Goal: Information Seeking & Learning: Learn about a topic

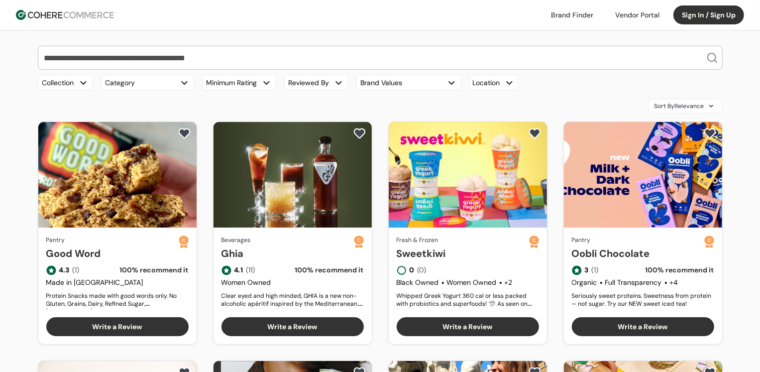
click at [240, 58] on input "search" at bounding box center [374, 57] width 664 height 23
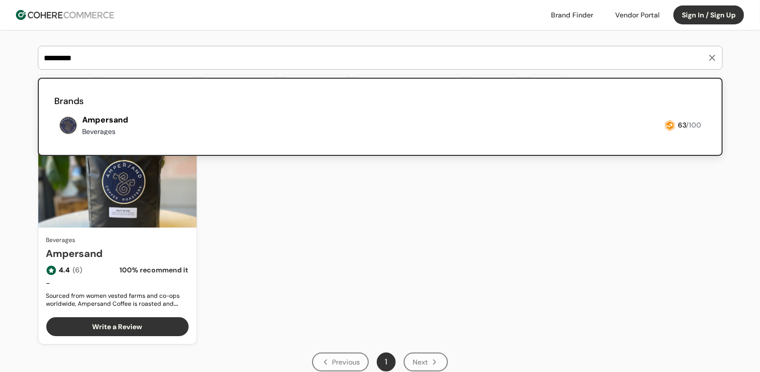
type input "*********"
click at [55, 139] on link at bounding box center [55, 139] width 0 height 0
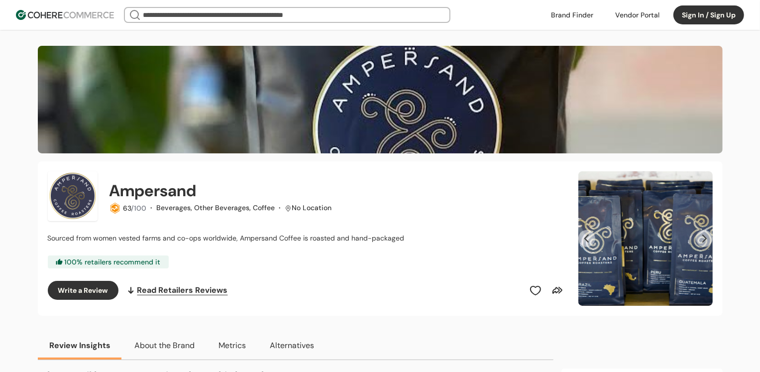
click at [703, 241] on button "Next Slide" at bounding box center [704, 238] width 17 height 17
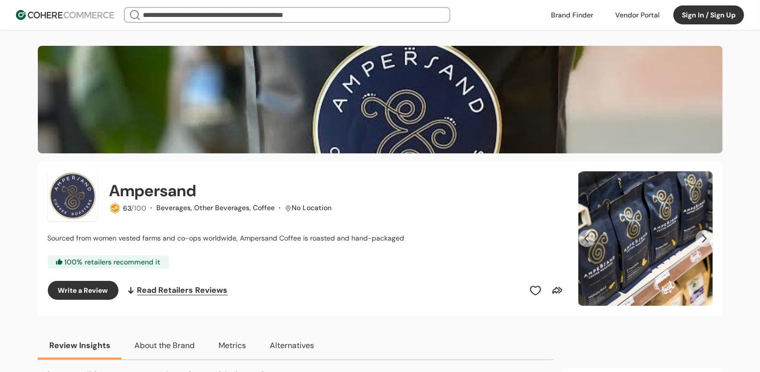
click at [703, 241] on button "Next Slide" at bounding box center [704, 238] width 17 height 17
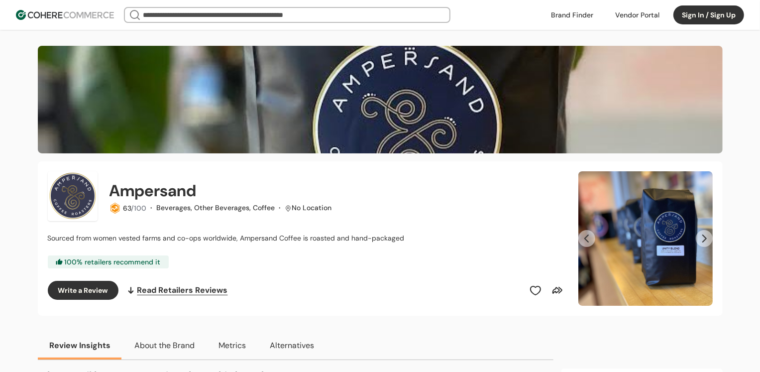
click at [703, 241] on button "Next Slide" at bounding box center [704, 238] width 17 height 17
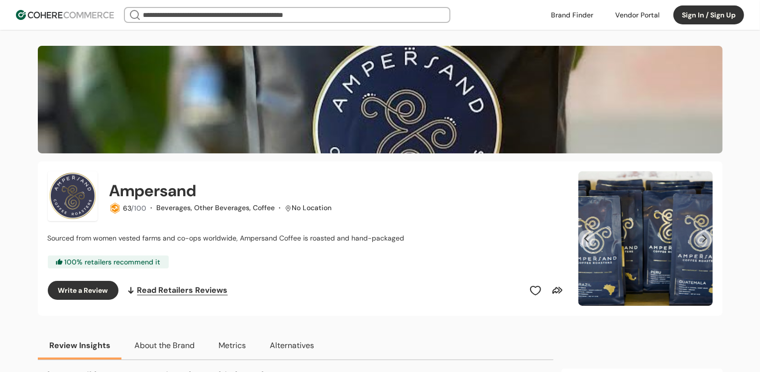
click at [686, 238] on img "Slide 1" at bounding box center [646, 238] width 134 height 134
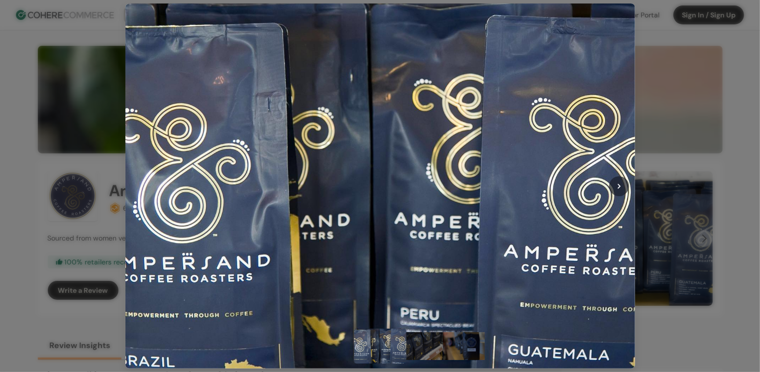
click at [620, 190] on div at bounding box center [620, 186] width 20 height 20
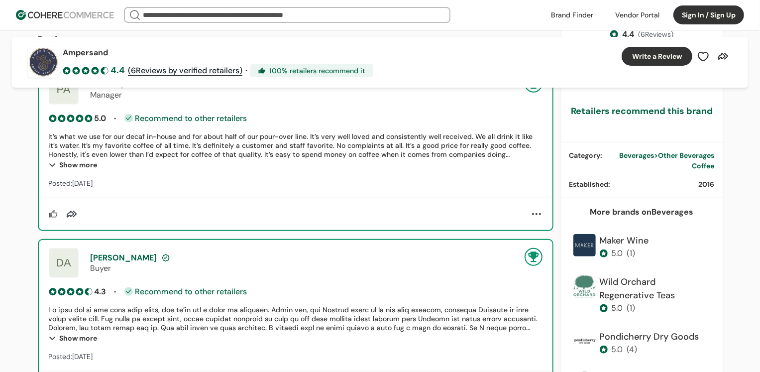
scroll to position [466, 0]
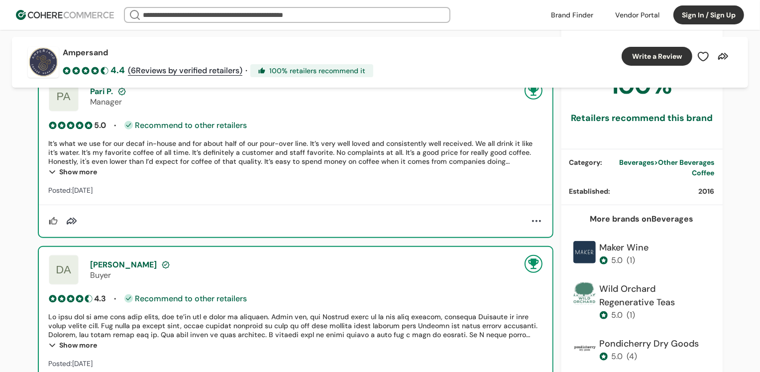
click at [347, 17] on input "search" at bounding box center [287, 15] width 293 height 14
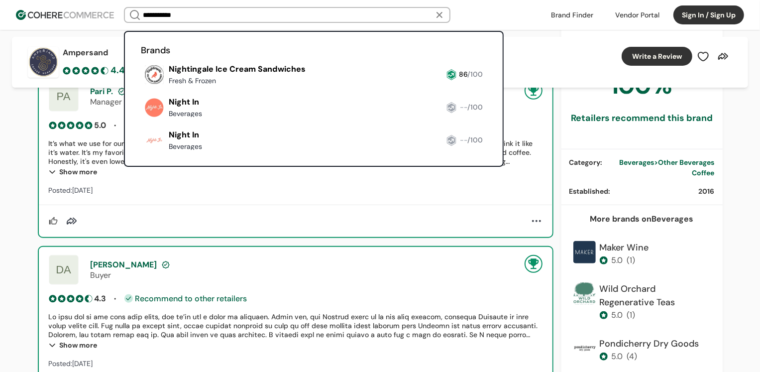
type input "**********"
click at [141, 88] on link at bounding box center [141, 88] width 0 height 0
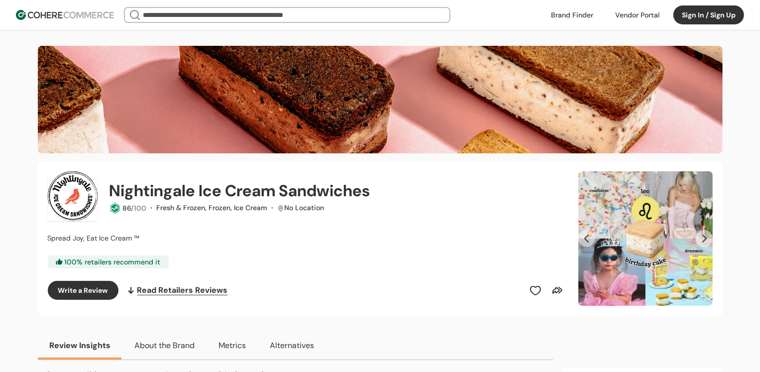
click at [703, 241] on button "Next Slide" at bounding box center [704, 238] width 17 height 17
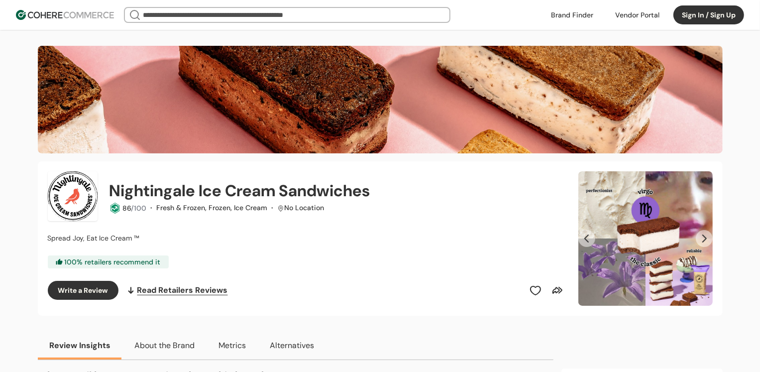
click at [703, 241] on button "Next Slide" at bounding box center [704, 238] width 17 height 17
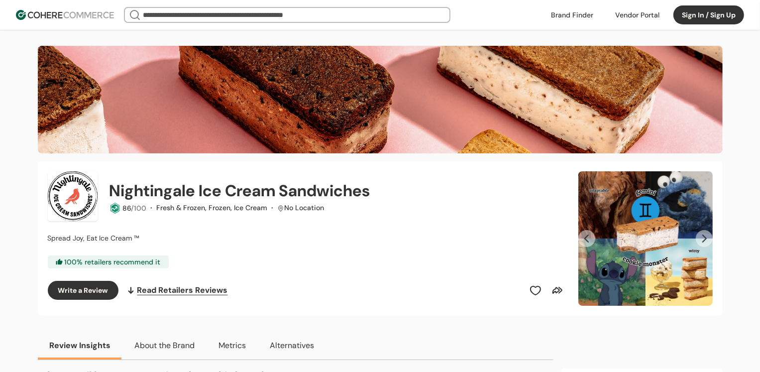
click at [703, 241] on button "Next Slide" at bounding box center [704, 238] width 17 height 17
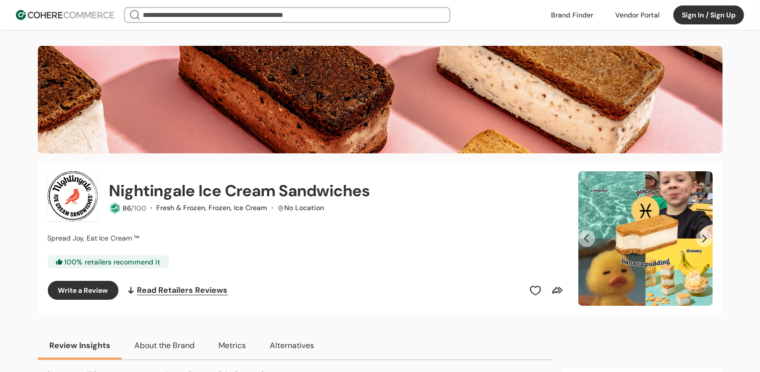
click at [703, 241] on button "Next Slide" at bounding box center [704, 238] width 17 height 17
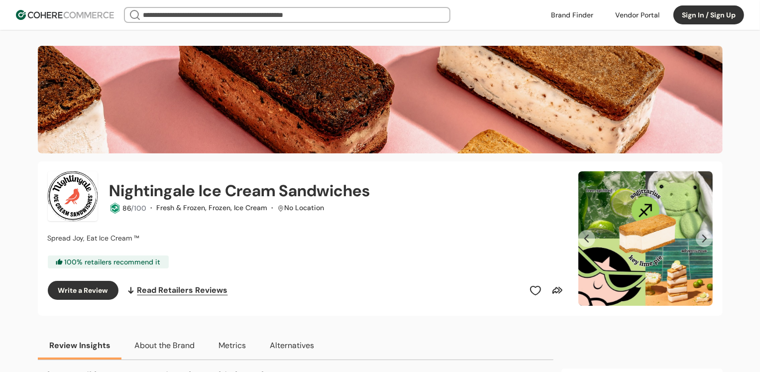
click at [703, 241] on button "Next Slide" at bounding box center [704, 238] width 17 height 17
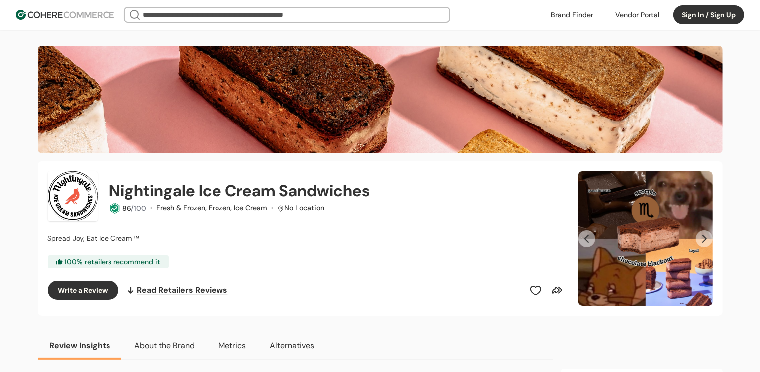
click at [703, 241] on button "Next Slide" at bounding box center [704, 238] width 17 height 17
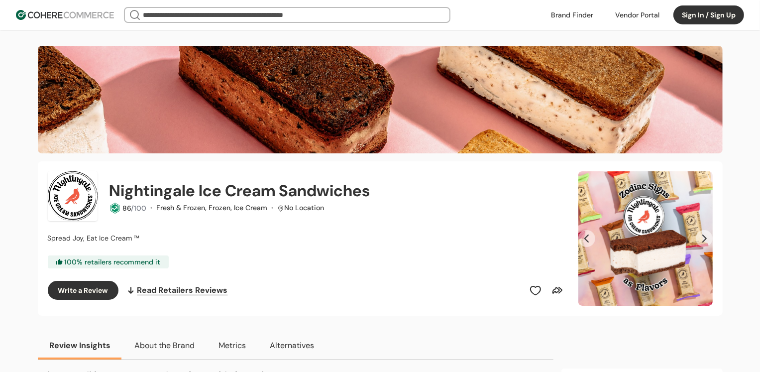
click at [703, 241] on button "Next Slide" at bounding box center [704, 238] width 17 height 17
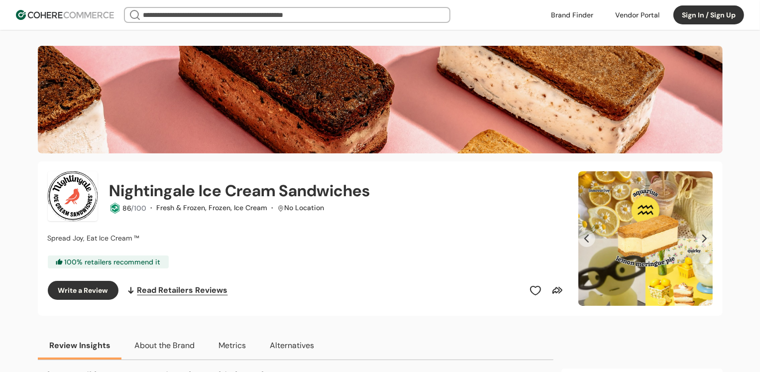
click at [703, 241] on button "Next Slide" at bounding box center [704, 238] width 17 height 17
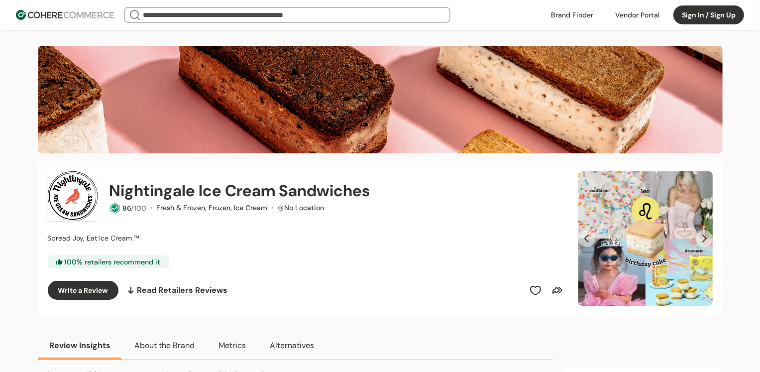
click at [80, 11] on img at bounding box center [65, 15] width 98 height 10
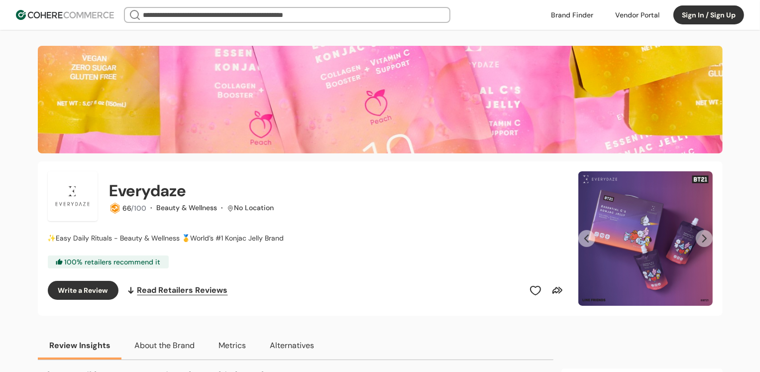
click at [706, 237] on button "Next Slide" at bounding box center [704, 238] width 17 height 17
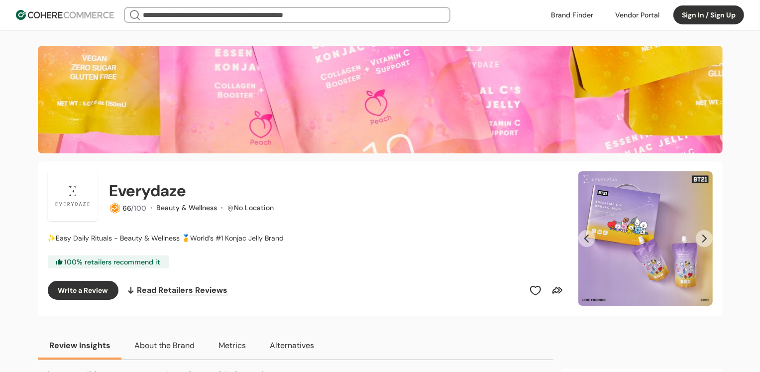
click at [706, 237] on button "Next Slide" at bounding box center [704, 238] width 17 height 17
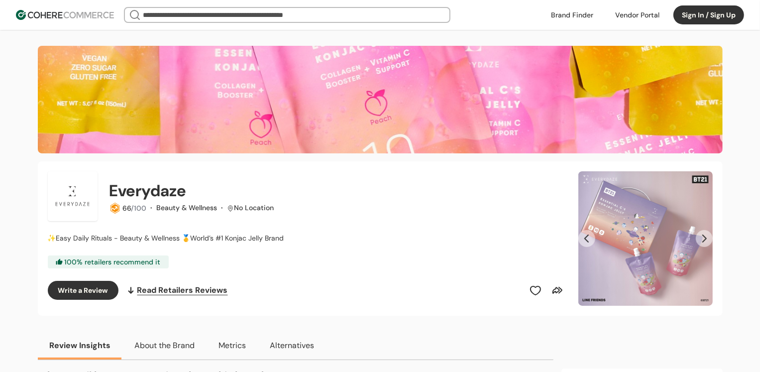
click at [706, 237] on button "Next Slide" at bounding box center [704, 238] width 17 height 17
